Goal: Task Accomplishment & Management: Manage account settings

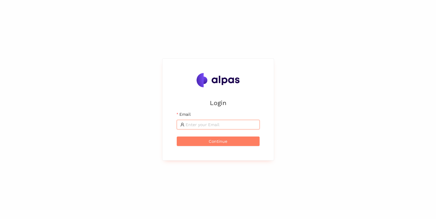
click at [202, 126] on input "Email" at bounding box center [221, 124] width 70 height 7
type input "Egemen.Yarimoglu@landisgyr.com"
click at [224, 138] on span "Continue" at bounding box center [218, 141] width 19 height 7
